Goal: Task Accomplishment & Management: Manage account settings

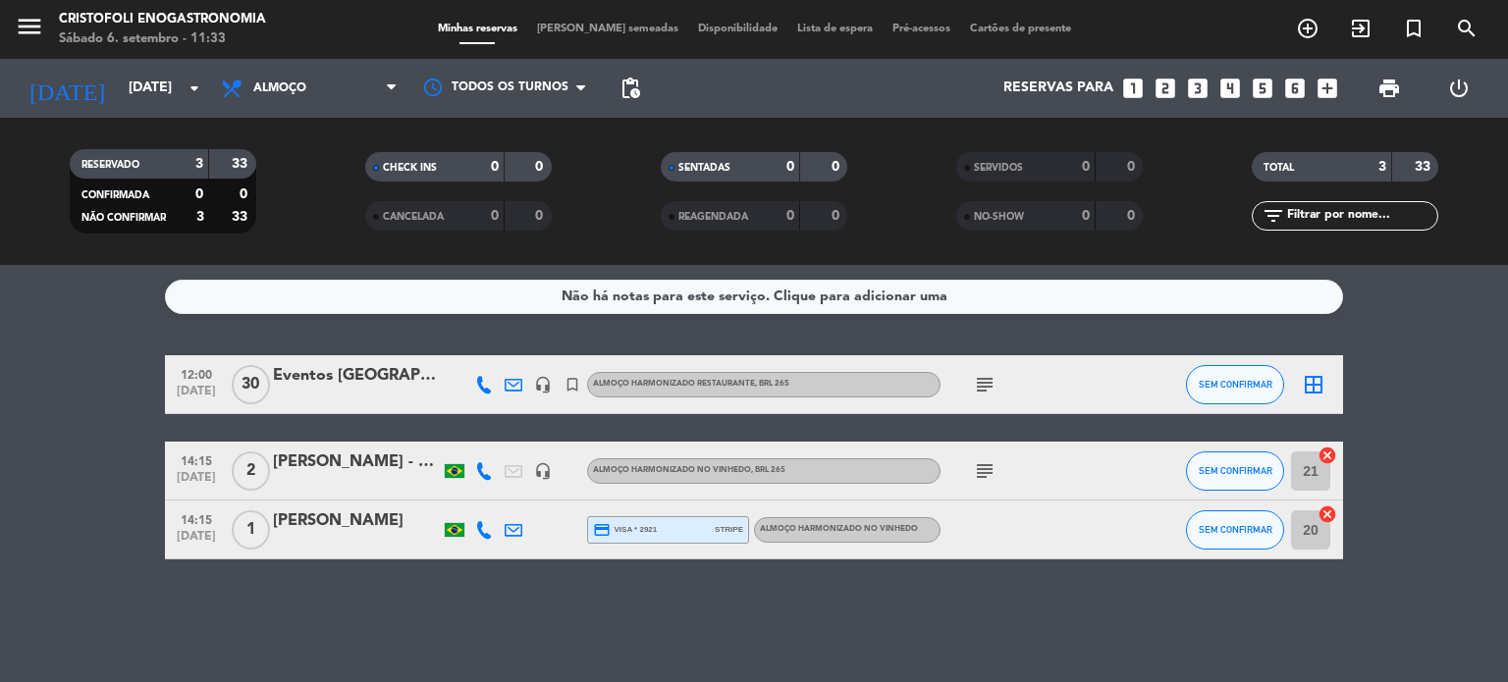
click at [571, 32] on span "[PERSON_NAME] semeadas" at bounding box center [607, 29] width 161 height 11
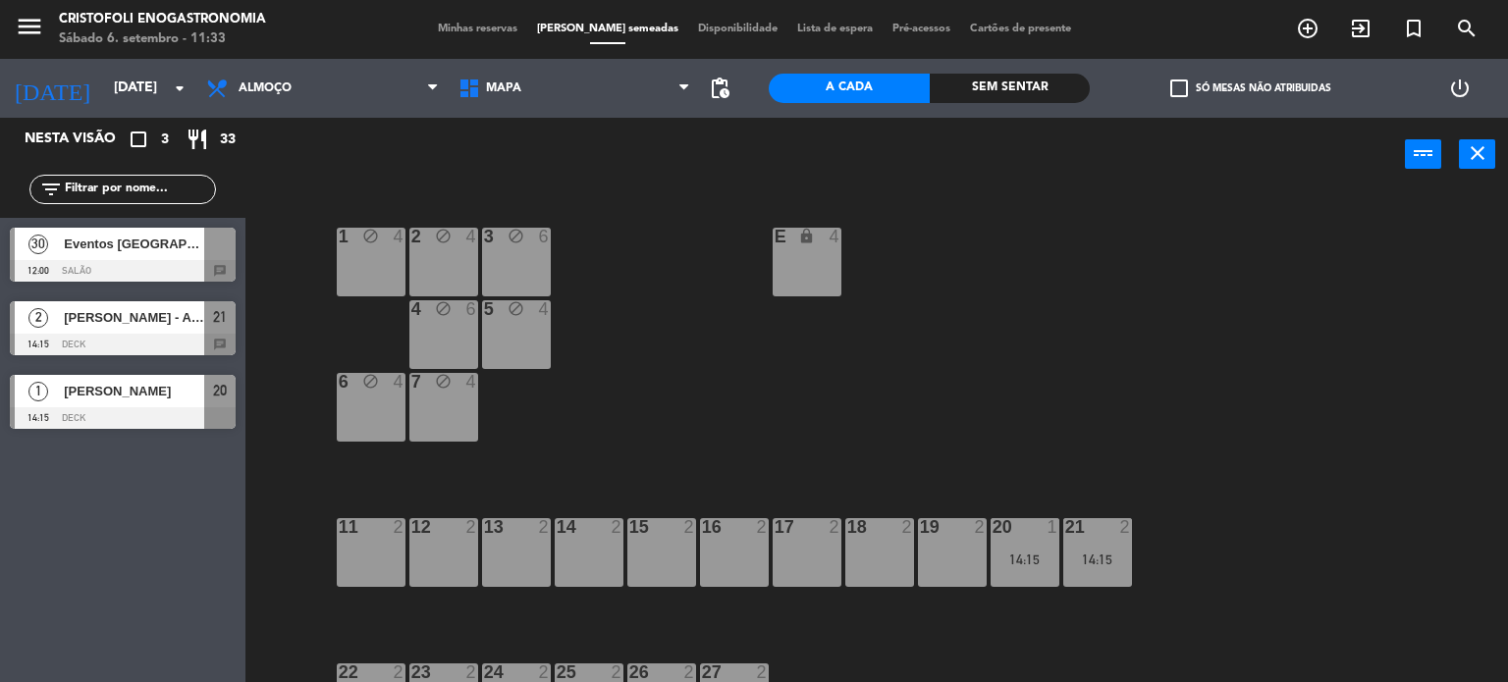
click at [732, 81] on span "pending_actions" at bounding box center [719, 88] width 39 height 39
click at [721, 81] on span "pending_actions" at bounding box center [720, 89] width 24 height 24
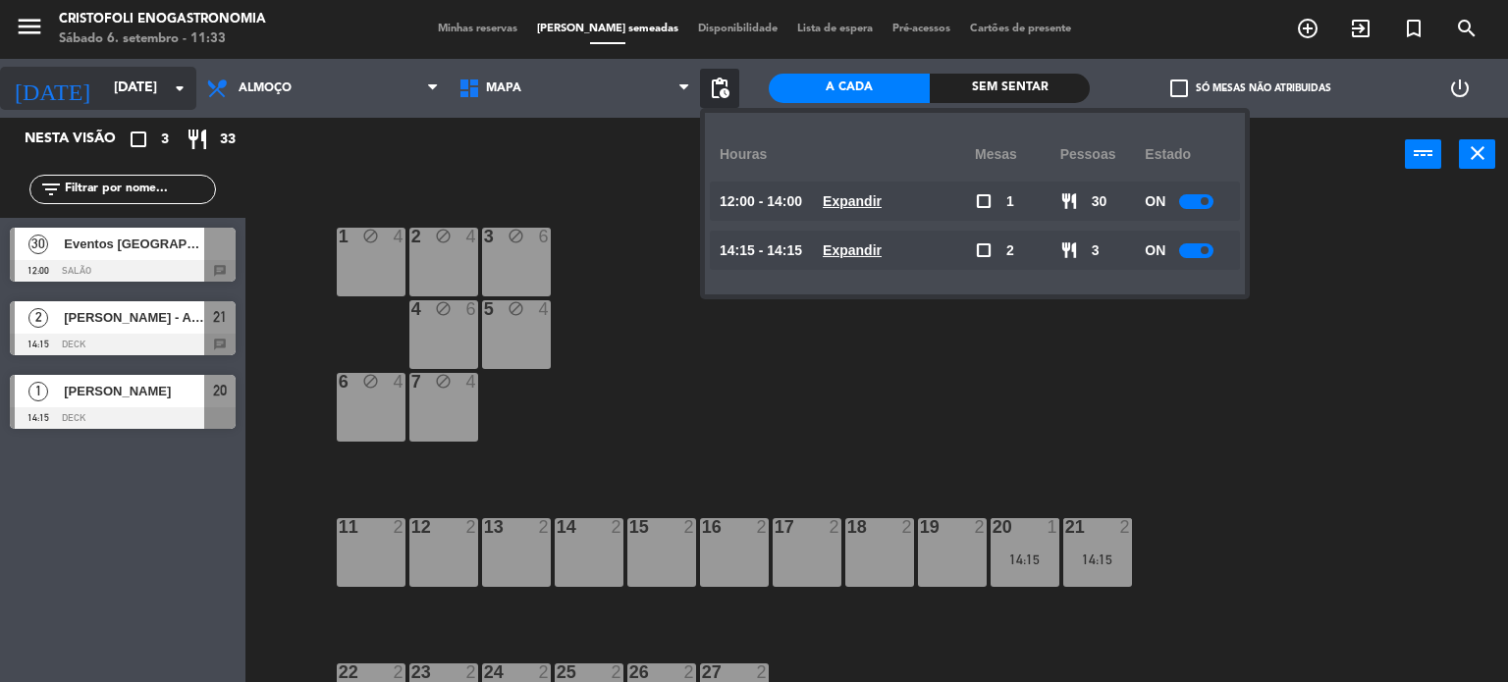
click at [178, 89] on icon "arrow_drop_down" at bounding box center [180, 89] width 24 height 24
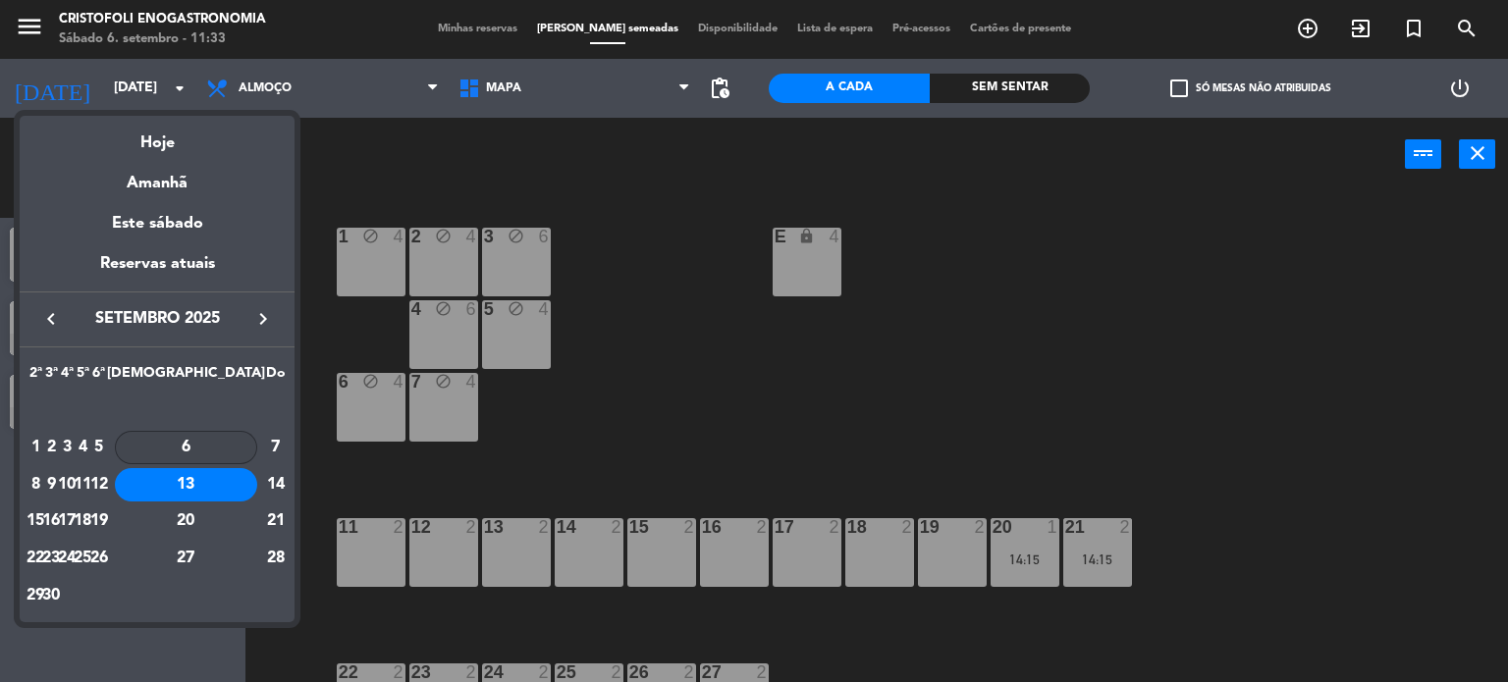
click at [236, 439] on div "6" at bounding box center [186, 447] width 142 height 33
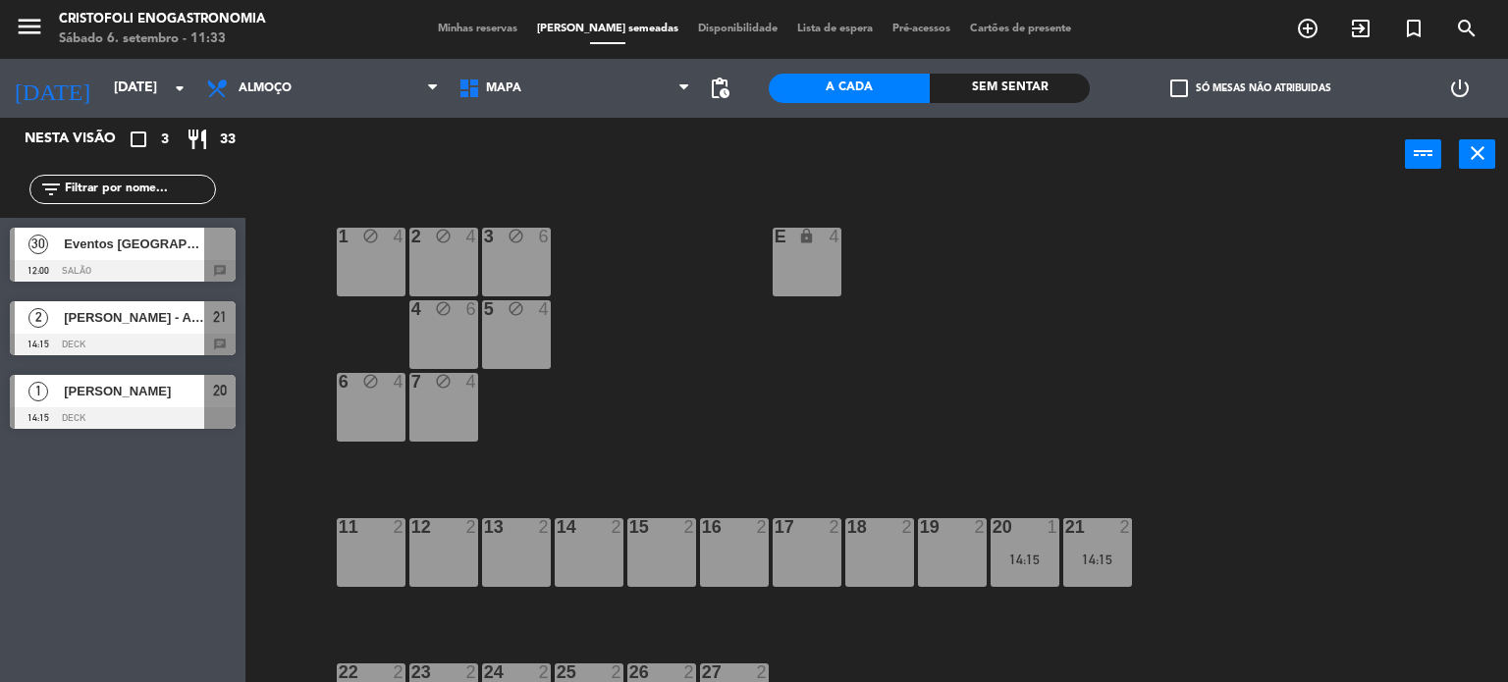
type input "[DATE]"
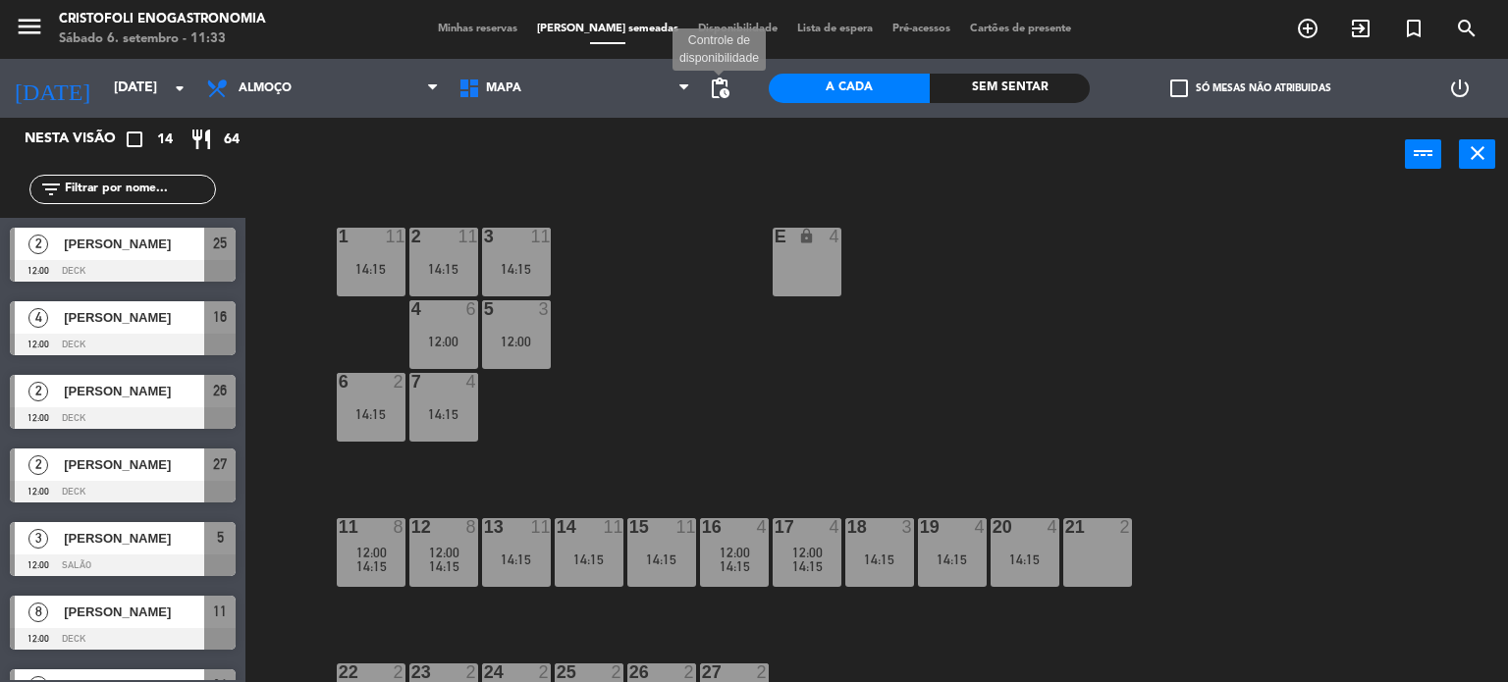
click at [722, 93] on span "pending_actions" at bounding box center [720, 89] width 24 height 24
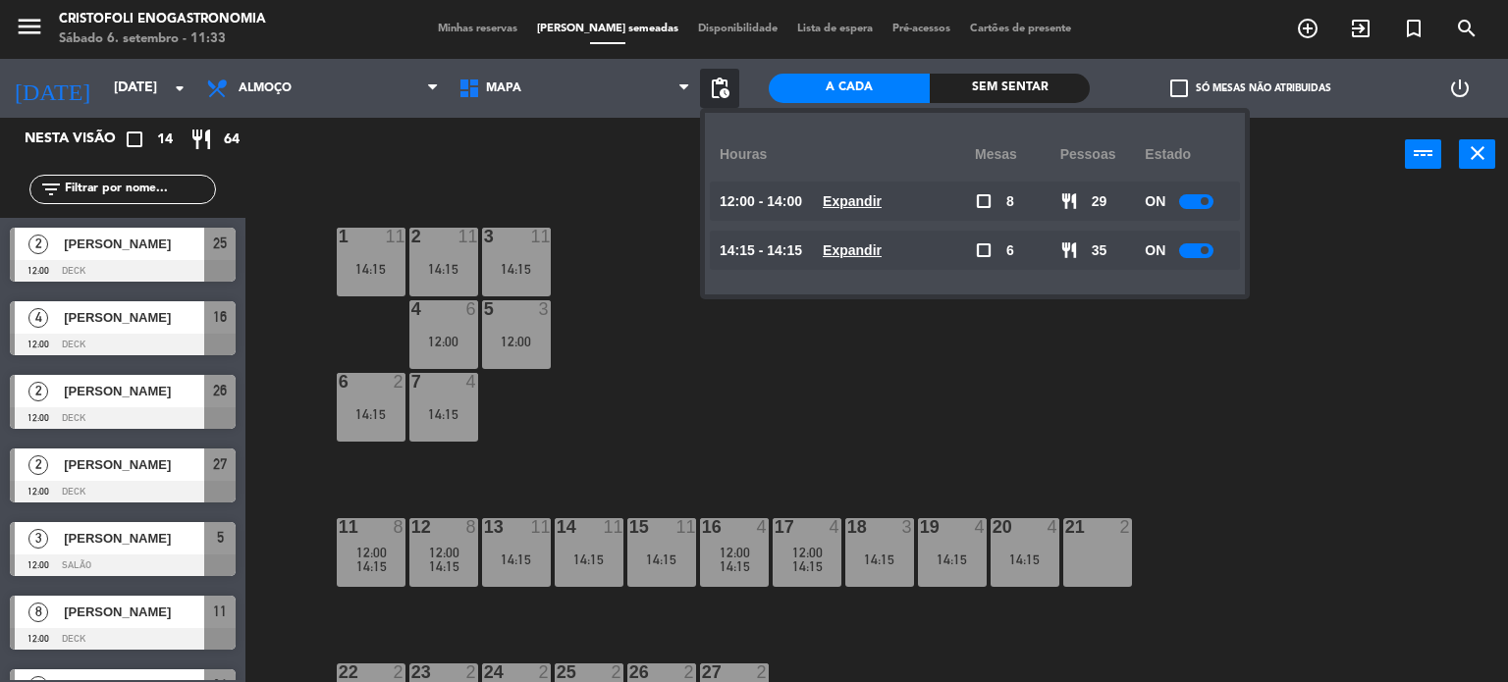
click at [1211, 203] on div at bounding box center [1196, 201] width 34 height 15
click at [1197, 250] on div at bounding box center [1196, 250] width 34 height 15
click at [1198, 250] on div at bounding box center [1196, 250] width 34 height 15
click at [1268, 429] on div "1 11 14:15 2 11 14:15 3 11 14:15 E lock 4 4 6 12:00 5 3 12:00 6 2 14:15 7 4 14:…" at bounding box center [884, 437] width 1248 height 491
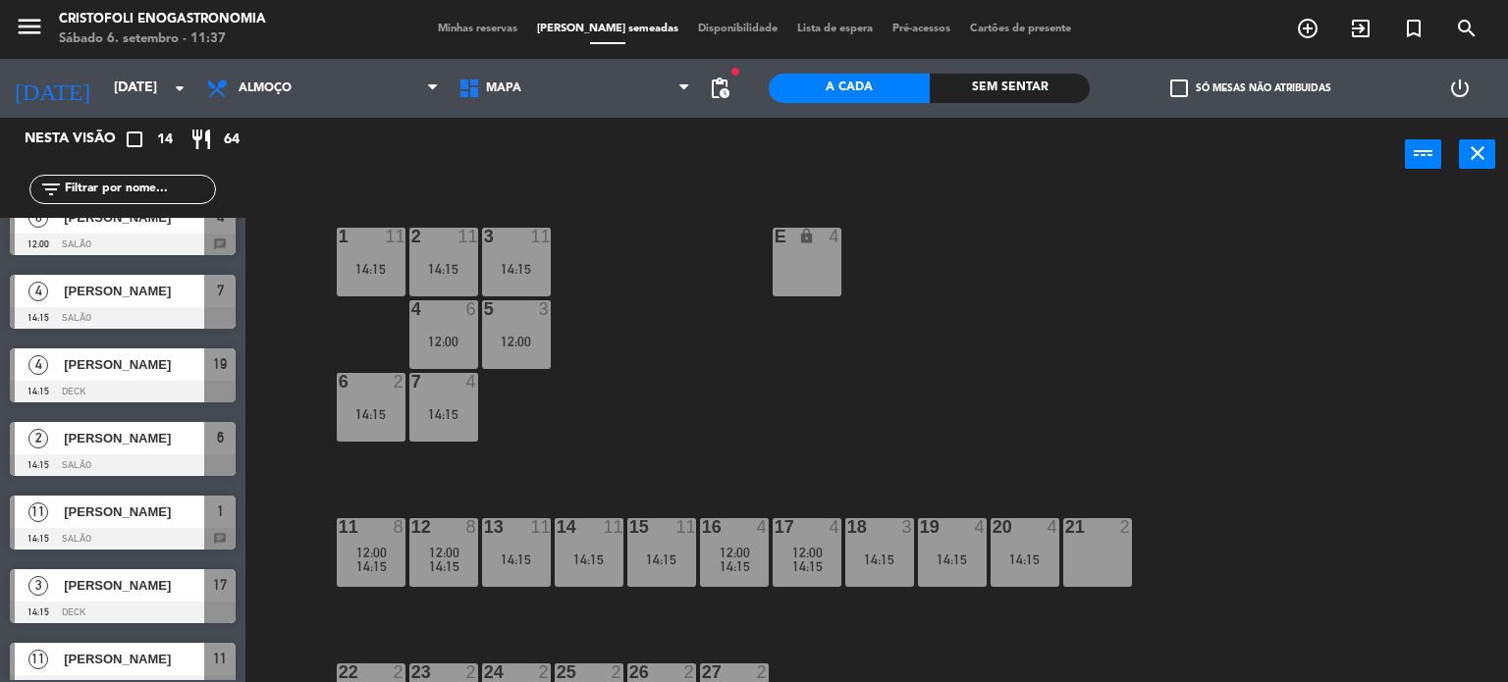
scroll to position [568, 0]
